Goal: Navigation & Orientation: Find specific page/section

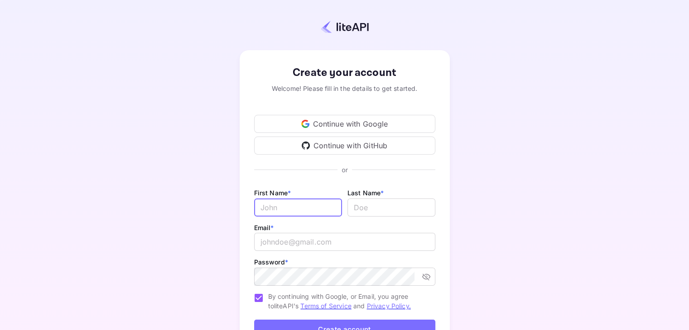
click at [275, 204] on input "Email *" at bounding box center [298, 208] width 88 height 18
paste input "[EMAIL_ADDRESS][DOMAIN_NAME]"
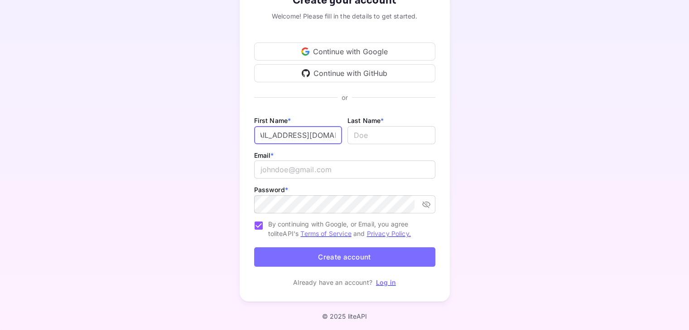
scroll to position [74, 0]
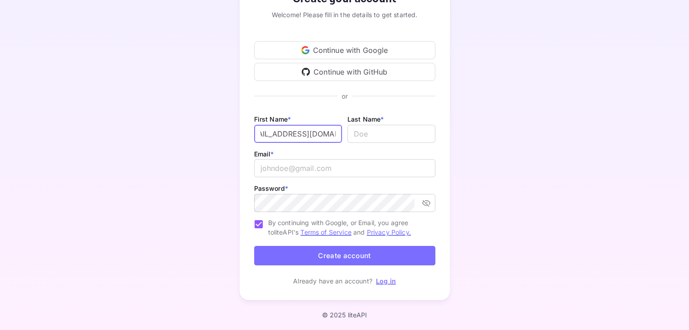
type input "[EMAIL_ADDRESS][DOMAIN_NAME]"
click at [383, 280] on link "Log in" at bounding box center [386, 282] width 20 height 8
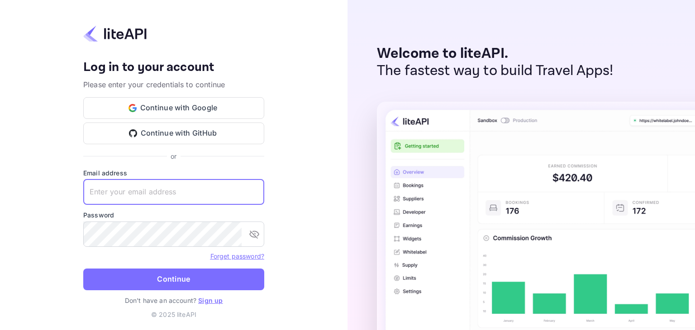
click at [162, 188] on input "text" at bounding box center [173, 192] width 181 height 25
paste input "[EMAIL_ADDRESS][DOMAIN_NAME]"
click at [162, 188] on input "[EMAIL_ADDRESS][DOMAIN_NAME]" at bounding box center [173, 192] width 181 height 25
type input "[EMAIL_ADDRESS][DOMAIN_NAME]"
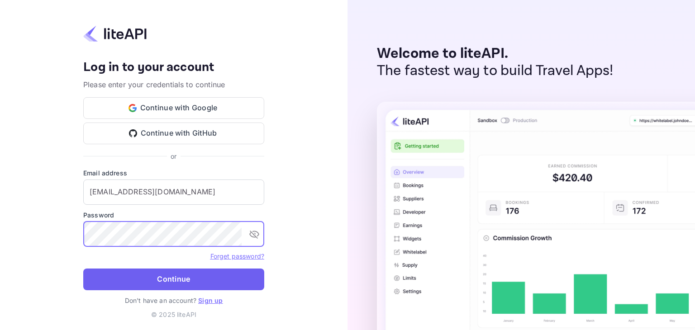
click at [187, 278] on button "Continue" at bounding box center [173, 280] width 181 height 22
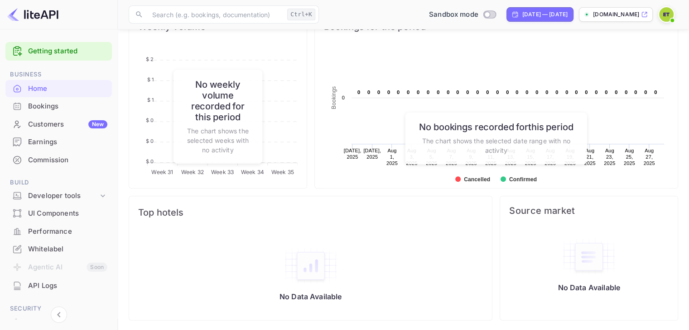
scroll to position [361, 0]
click at [54, 129] on div "Customers New" at bounding box center [67, 125] width 79 height 10
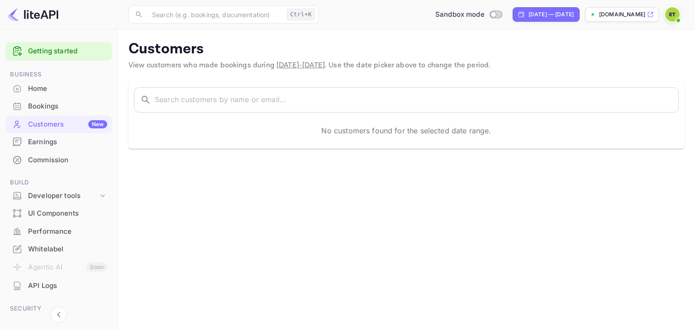
click at [62, 106] on div "Bookings" at bounding box center [67, 106] width 79 height 10
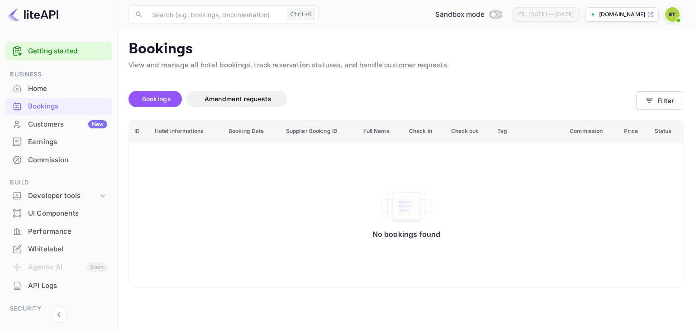
click at [64, 232] on div "Performance" at bounding box center [67, 232] width 79 height 10
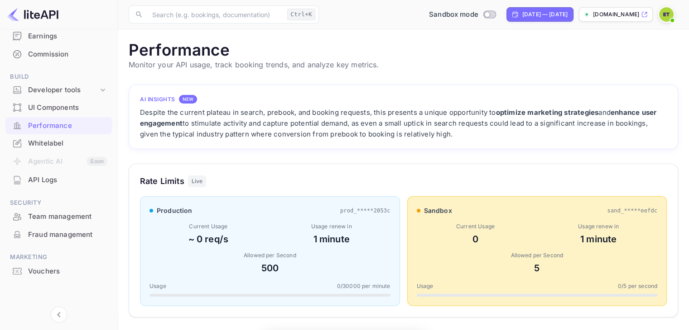
scroll to position [226, 542]
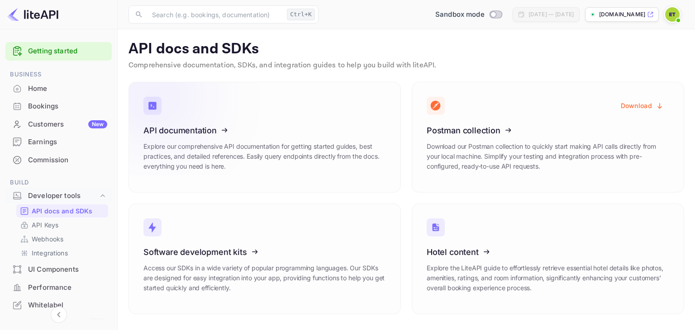
click at [282, 130] on h3 "API documentation" at bounding box center [265, 131] width 243 height 10
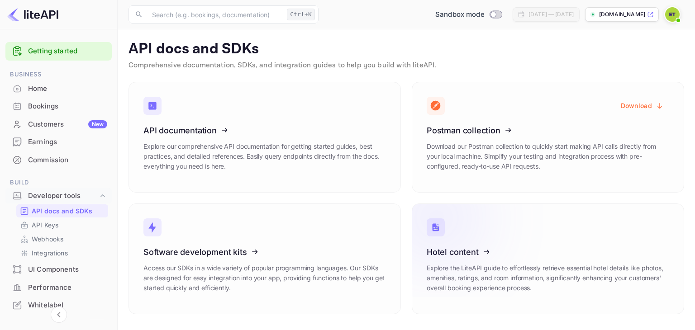
click at [497, 268] on icon at bounding box center [482, 250] width 141 height 93
click at [439, 253] on icon at bounding box center [482, 250] width 141 height 93
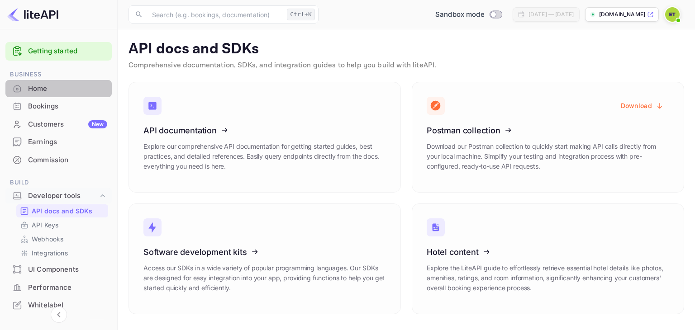
click at [66, 91] on div "Home" at bounding box center [67, 89] width 79 height 10
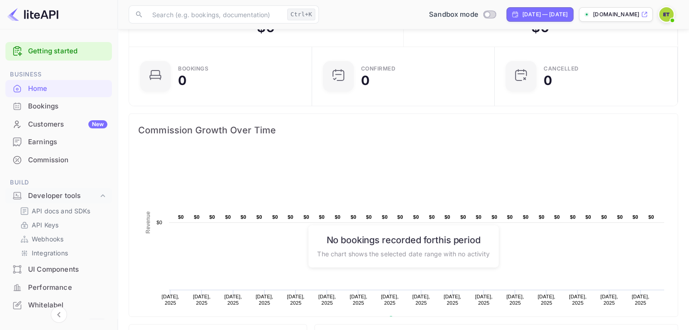
click at [62, 104] on div "Bookings" at bounding box center [67, 106] width 79 height 10
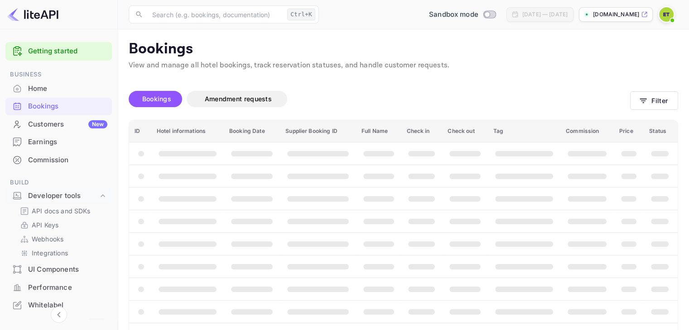
click at [618, 17] on p "elitetravel.nuitee.link" at bounding box center [616, 14] width 46 height 8
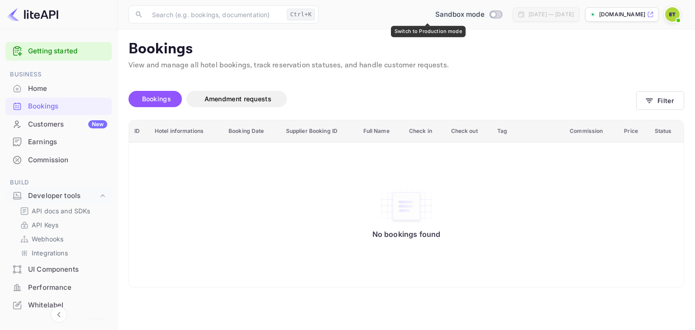
click at [484, 16] on input "Switch to Production mode" at bounding box center [493, 14] width 18 height 6
checkbox input "false"
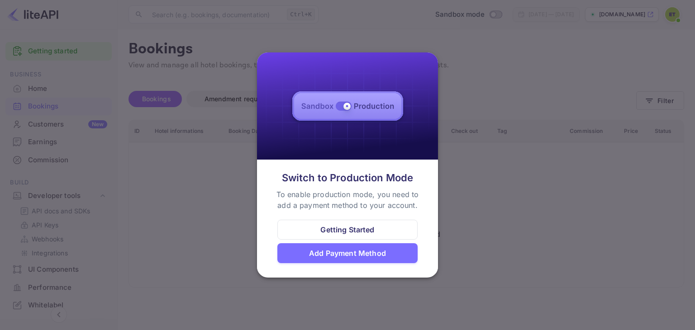
click at [529, 115] on div at bounding box center [347, 165] width 695 height 330
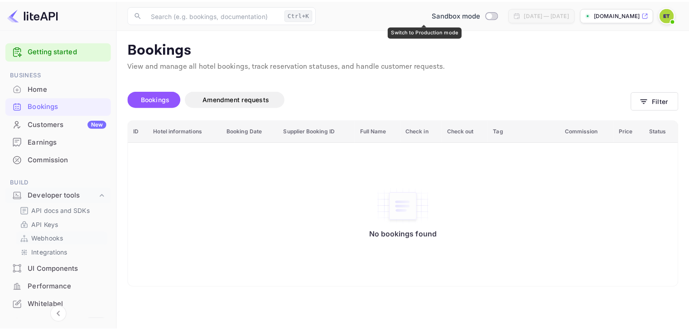
scroll to position [45, 0]
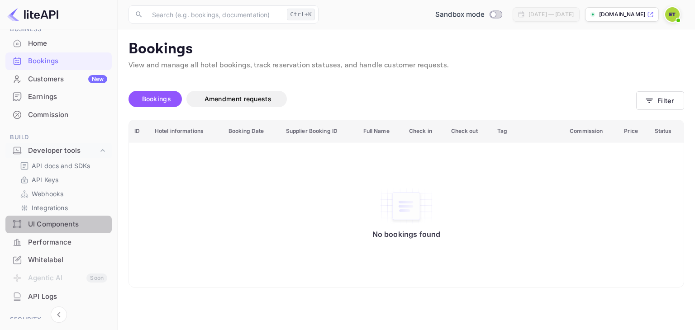
click at [75, 222] on div "UI Components" at bounding box center [67, 225] width 79 height 10
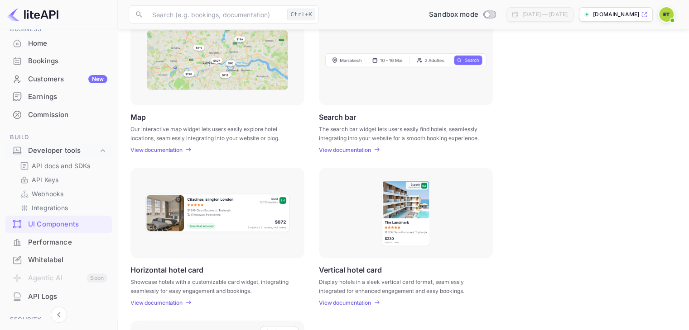
scroll to position [8, 0]
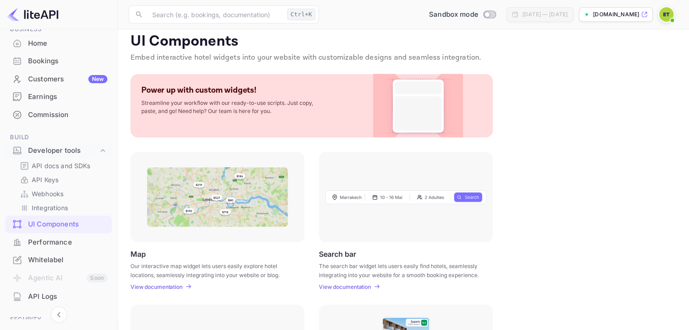
click at [207, 93] on p "Power up with custom widgets!" at bounding box center [198, 90] width 115 height 10
click at [670, 154] on div "Map Our interactive map widget lets users easily explore hotel locations, seaml…" at bounding box center [403, 221] width 546 height 139
click at [64, 245] on div "Performance" at bounding box center [67, 243] width 79 height 10
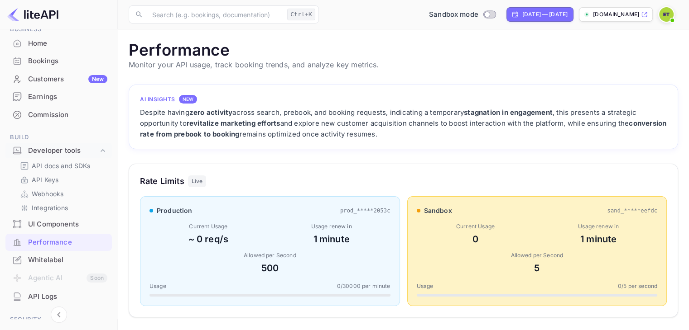
scroll to position [162, 0]
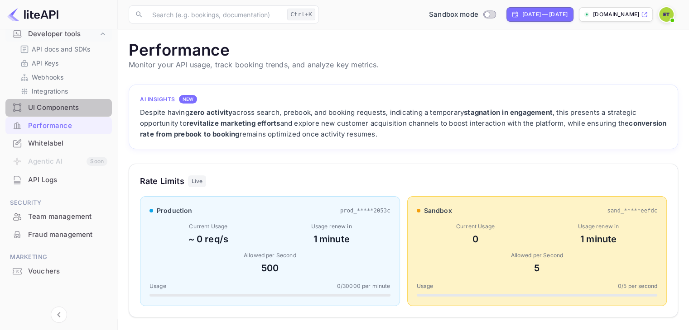
click at [78, 107] on div "UI Components" at bounding box center [67, 108] width 79 height 10
